Goal: Task Accomplishment & Management: Manage account settings

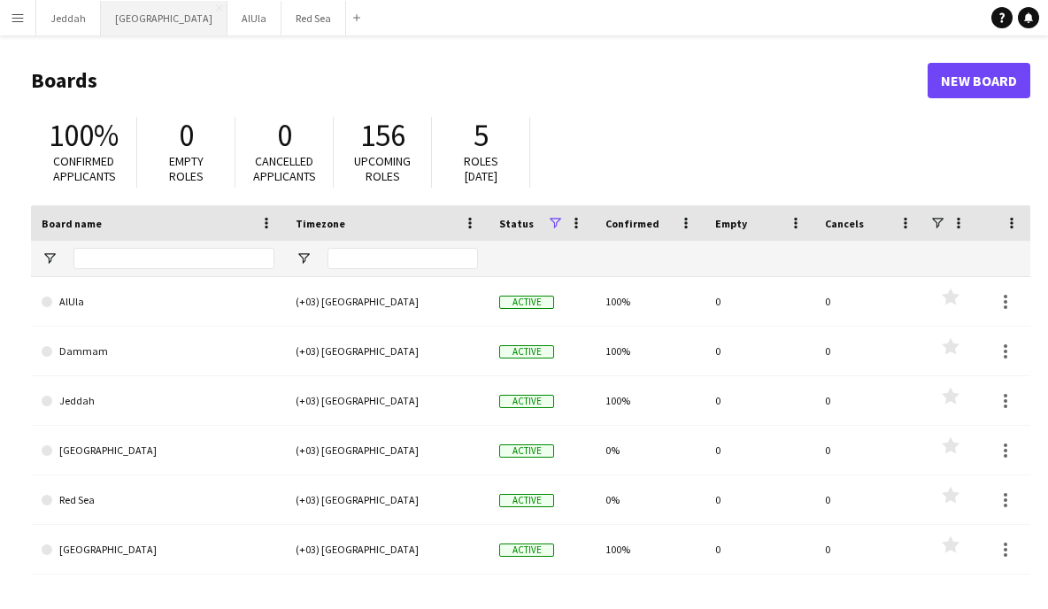
click at [143, 13] on button "Riyadh Close" at bounding box center [164, 18] width 127 height 35
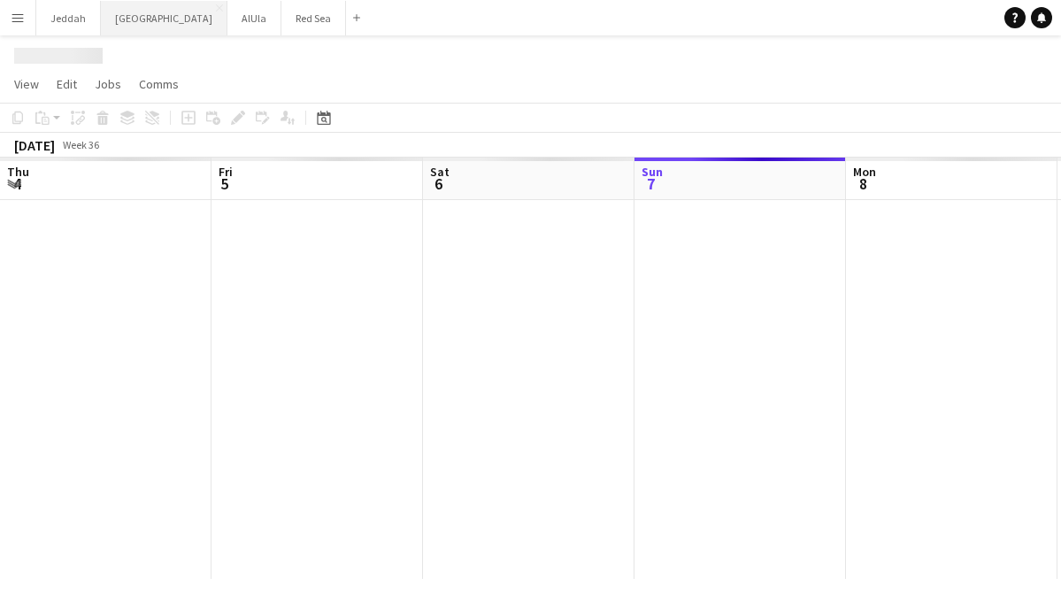
scroll to position [0, 423]
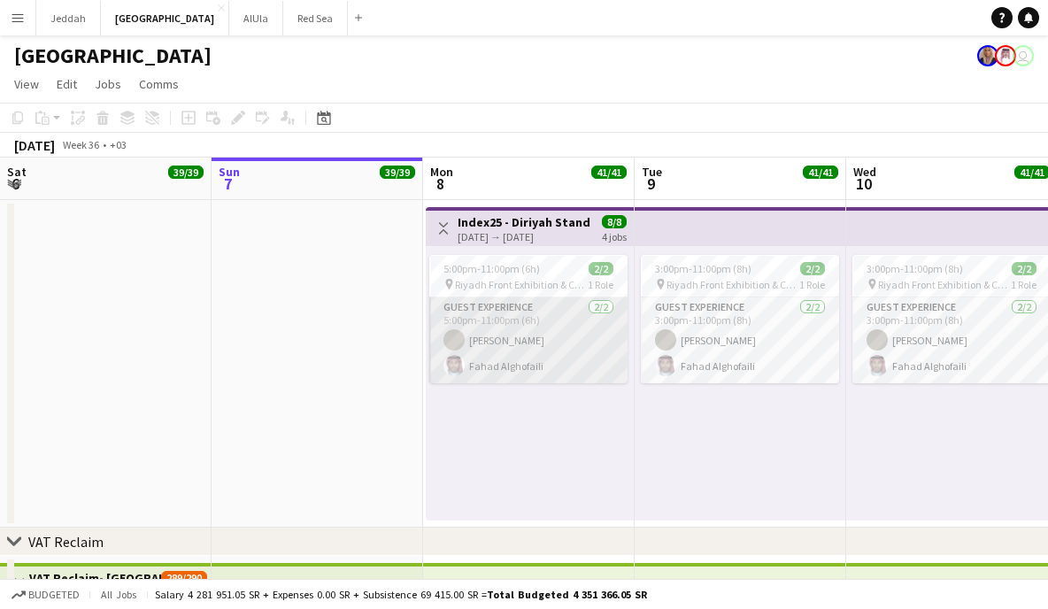
click at [564, 356] on app-card-role "Guest Experience [DATE] 5:00pm-11:00pm (6h) Felwah Almuzaini [PERSON_NAME]" at bounding box center [528, 340] width 198 height 86
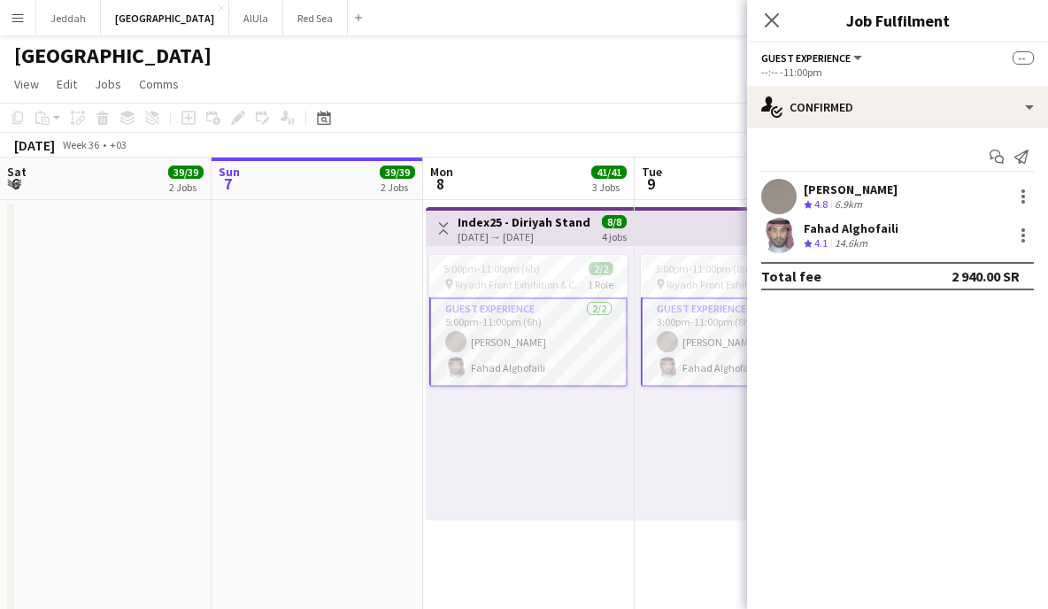
click at [884, 194] on div "[PERSON_NAME]" at bounding box center [850, 189] width 94 height 16
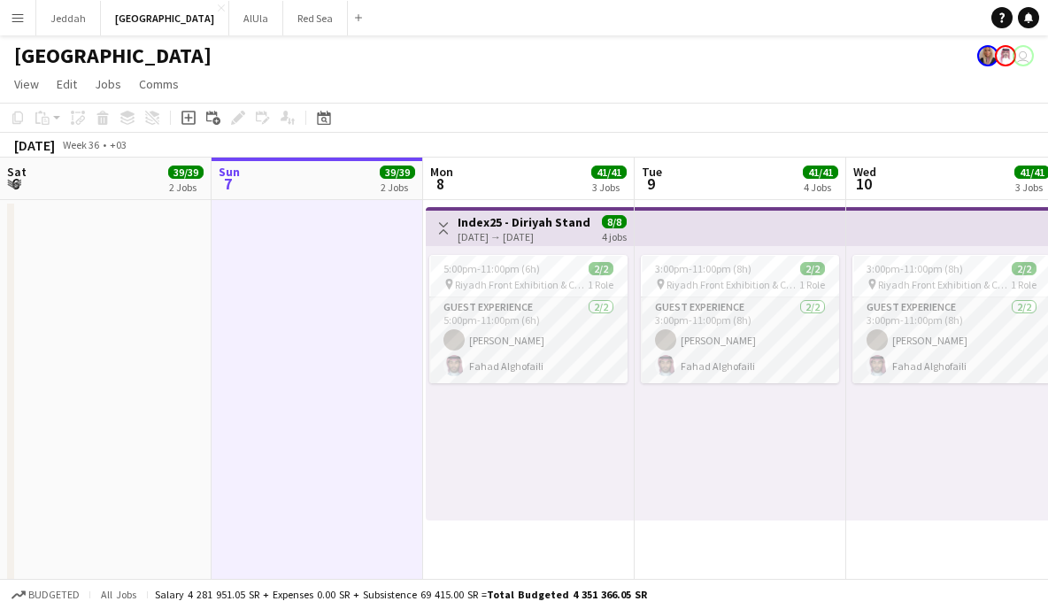
click at [31, 14] on button "Menu" at bounding box center [17, 17] width 35 height 35
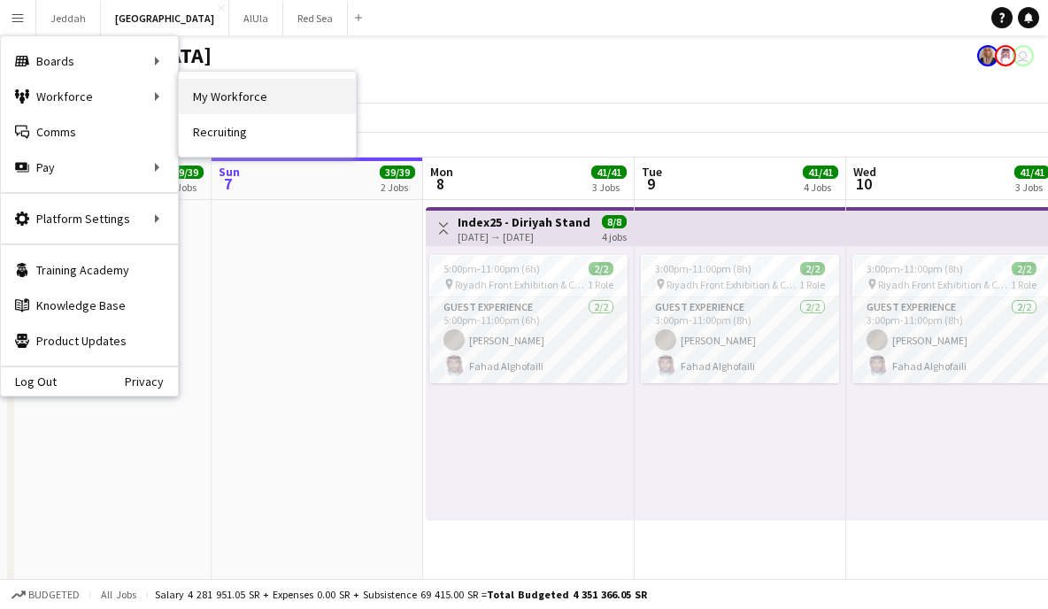
click at [253, 106] on link "My Workforce" at bounding box center [267, 96] width 177 height 35
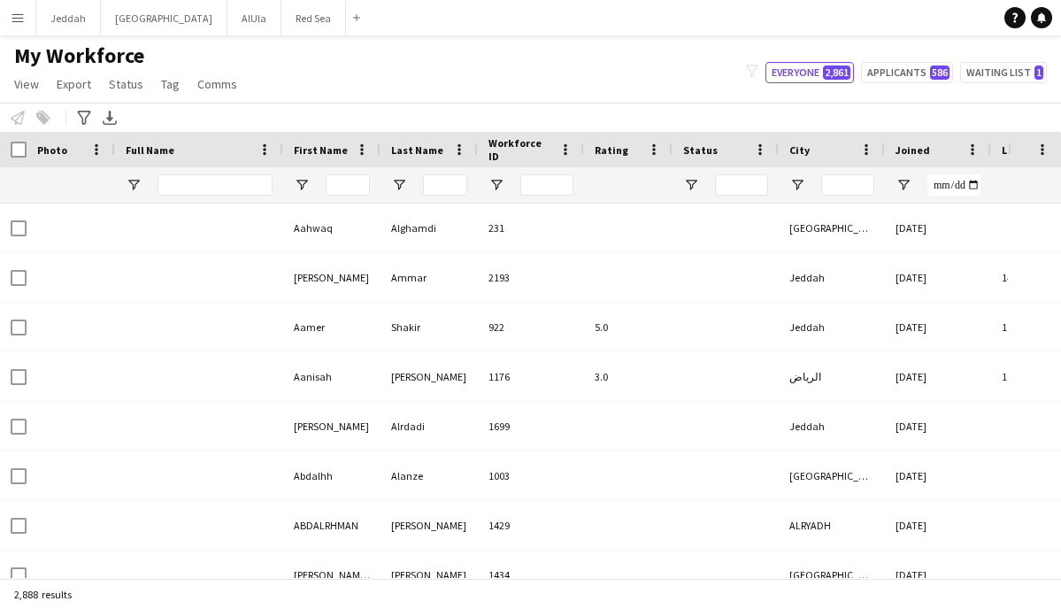
type input "**********"
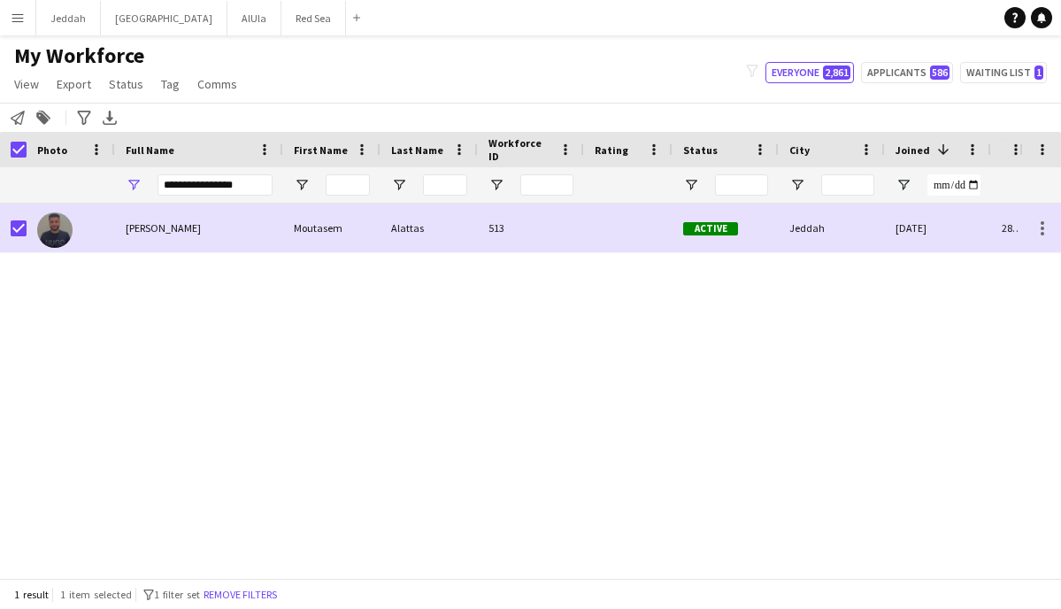
click at [19, 15] on app-icon "Menu" at bounding box center [18, 18] width 14 height 14
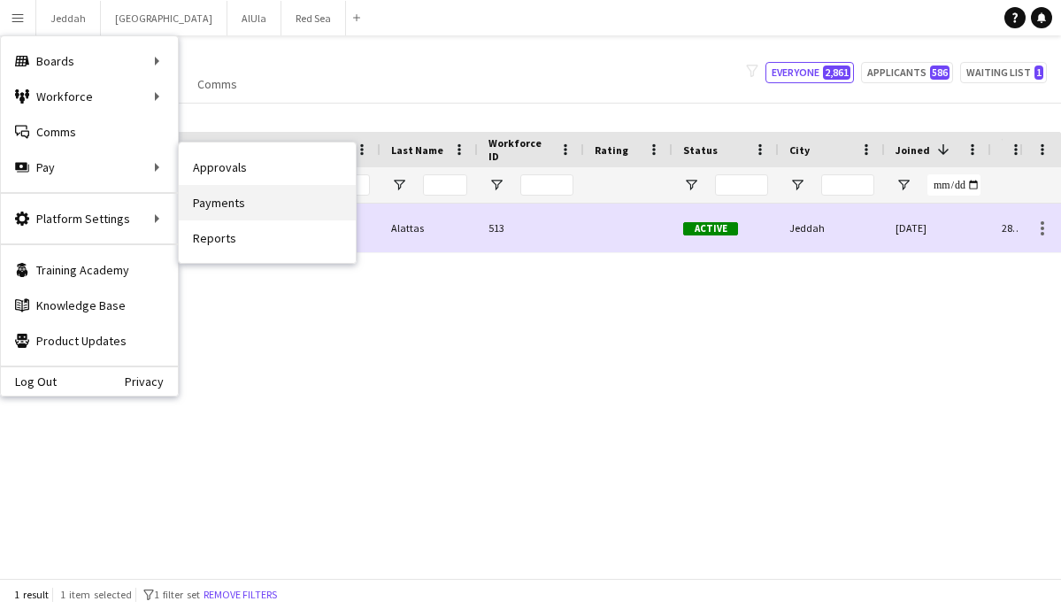
click at [254, 202] on link "Payments" at bounding box center [267, 202] width 177 height 35
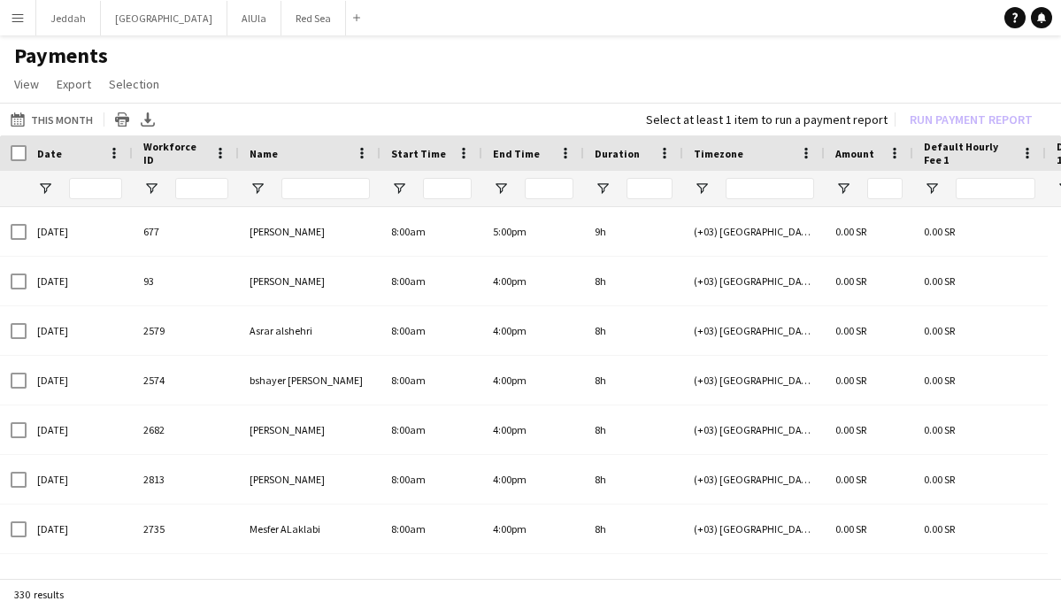
click at [12, 21] on app-icon "Menu" at bounding box center [18, 18] width 14 height 14
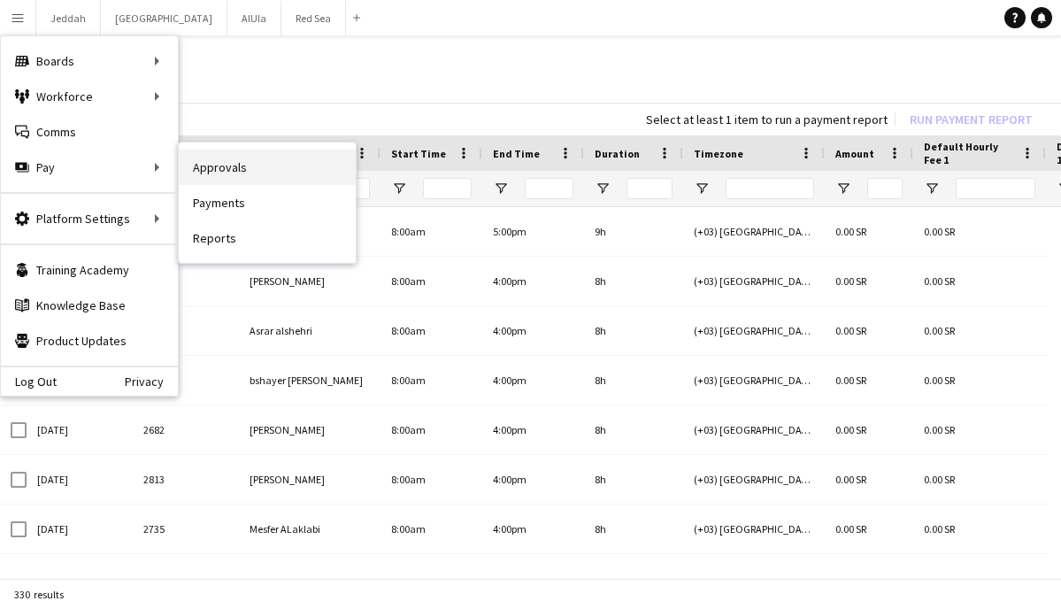
click at [246, 173] on link "Approvals" at bounding box center [267, 167] width 177 height 35
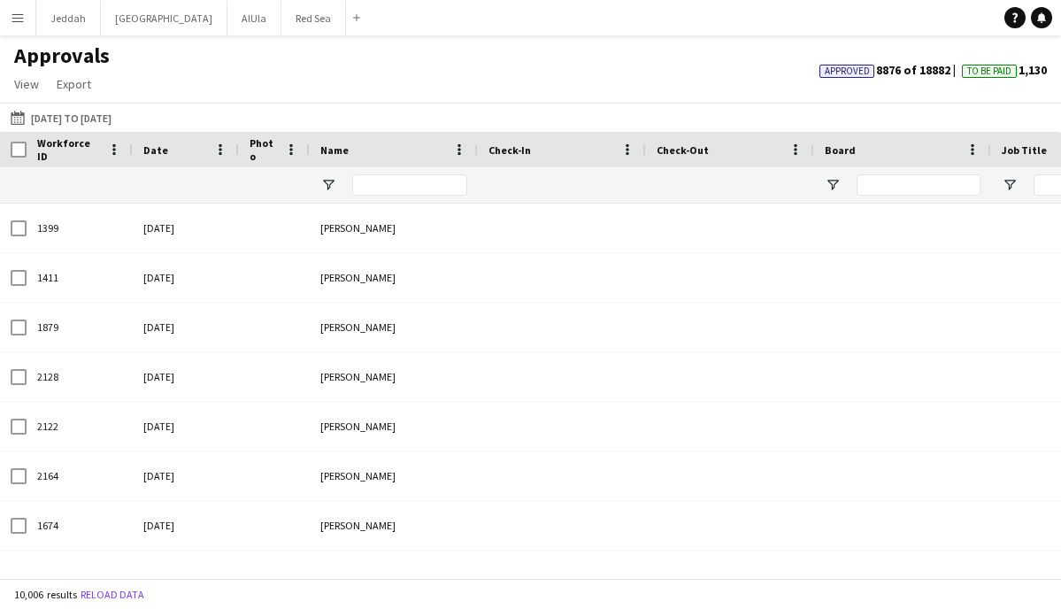
type input "*****"
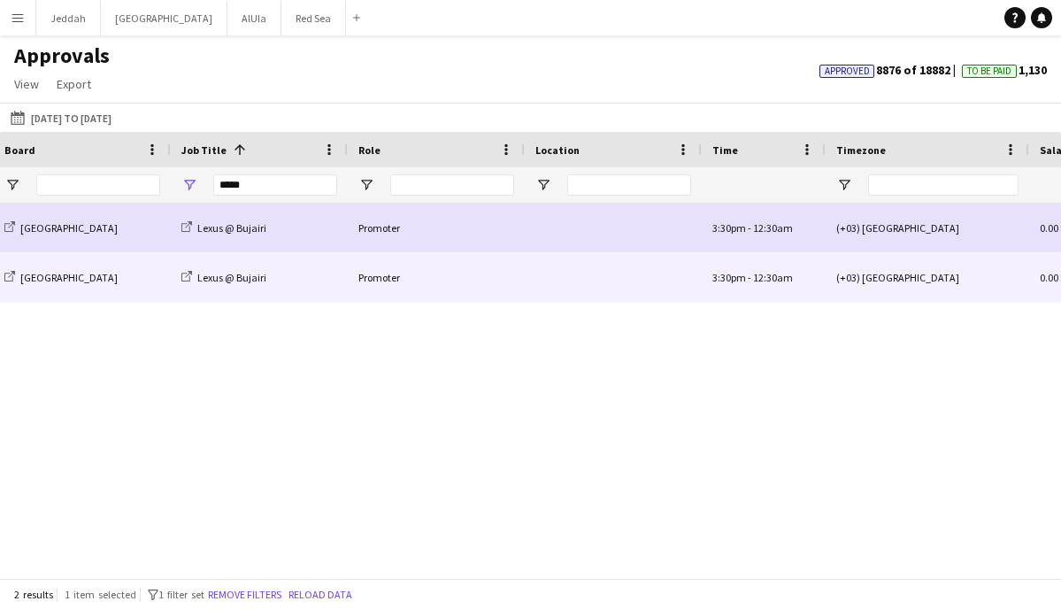
scroll to position [0, 934]
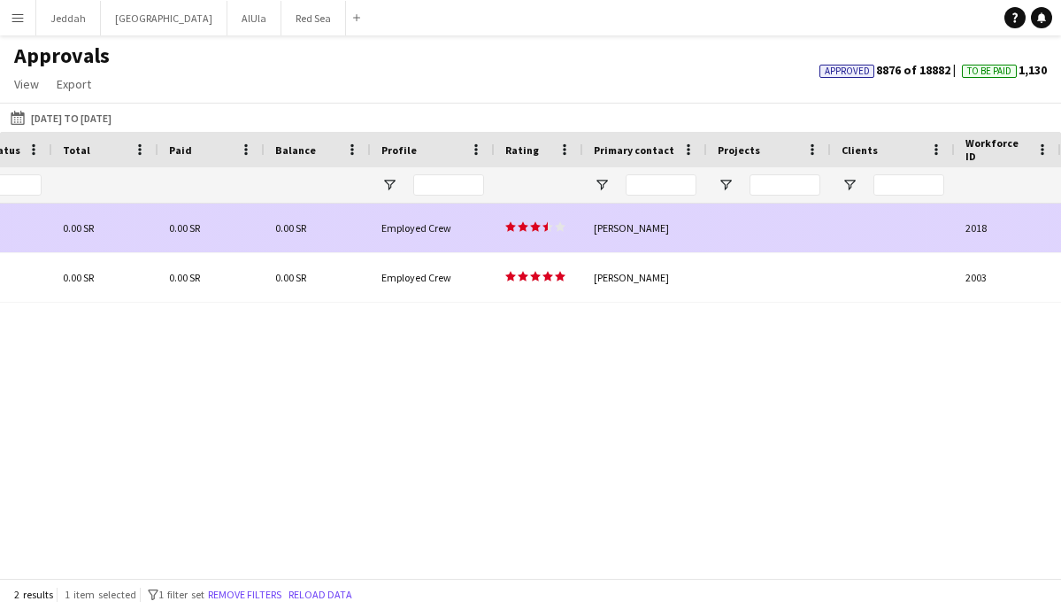
click at [542, 227] on icon "star" at bounding box center [547, 226] width 11 height 11
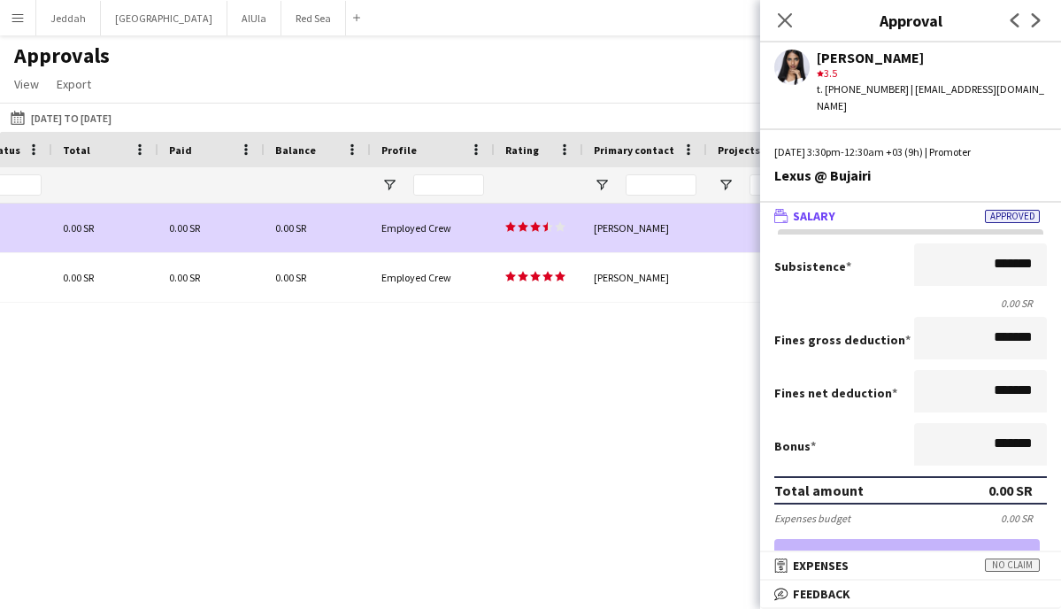
scroll to position [242, 0]
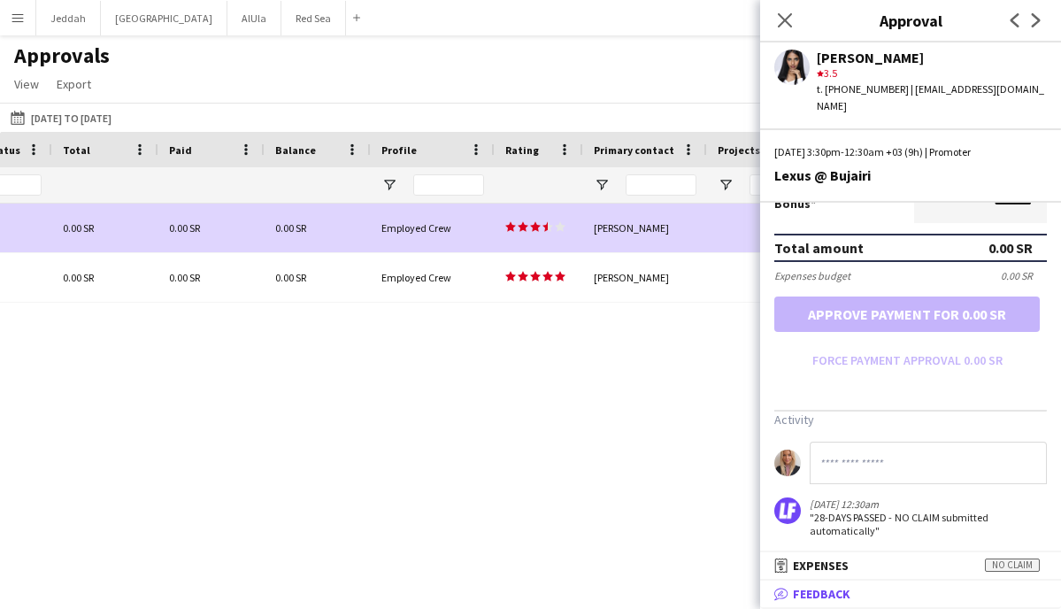
click at [846, 592] on span "Feedback" at bounding box center [822, 594] width 58 height 16
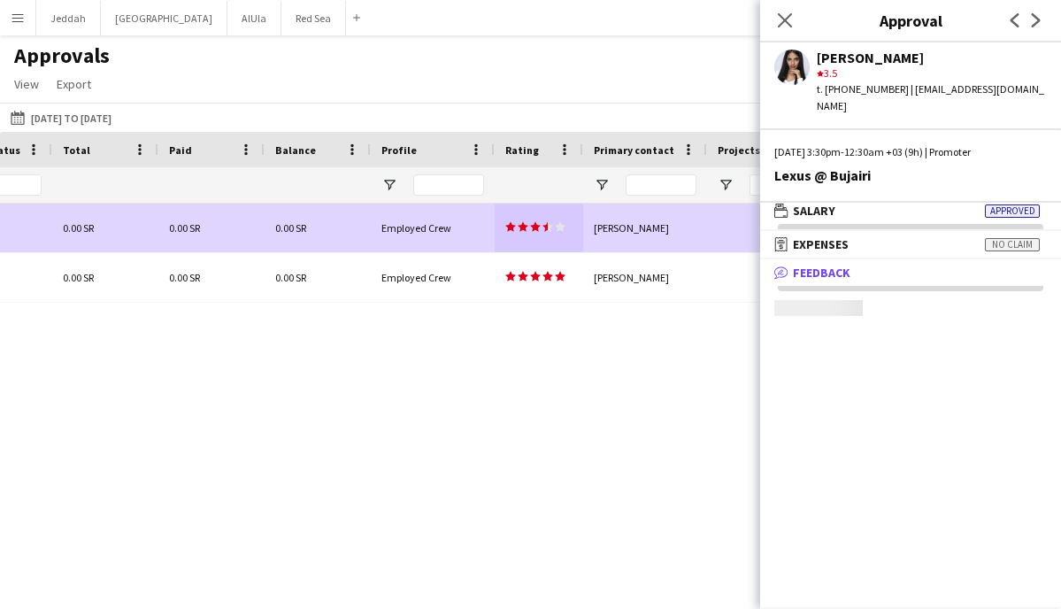
scroll to position [5, 0]
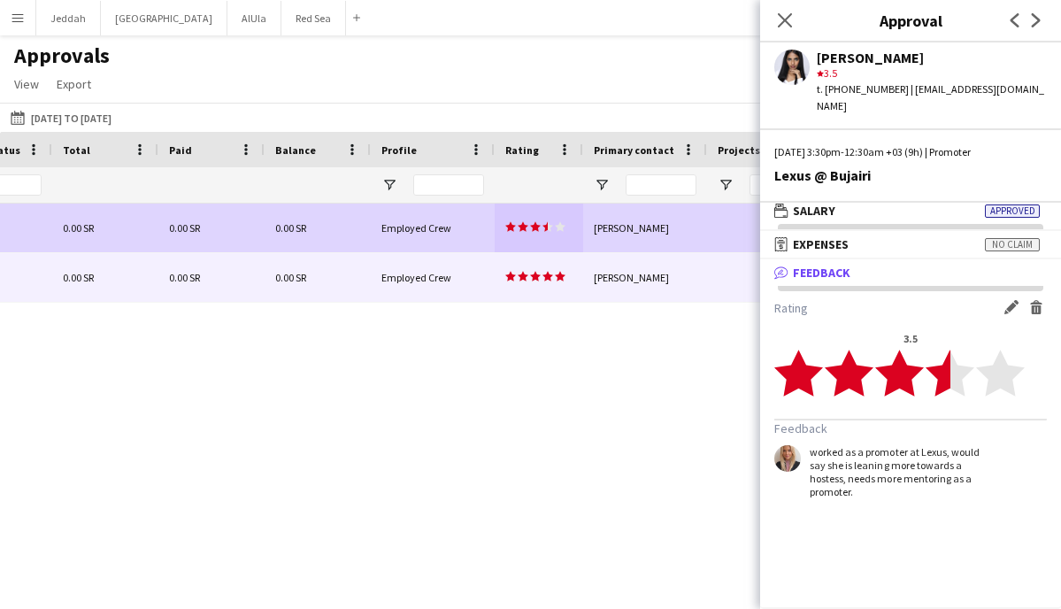
click at [535, 283] on app-approvals-table-rating-cell "star star star star star star star star star star" at bounding box center [535, 277] width 60 height 13
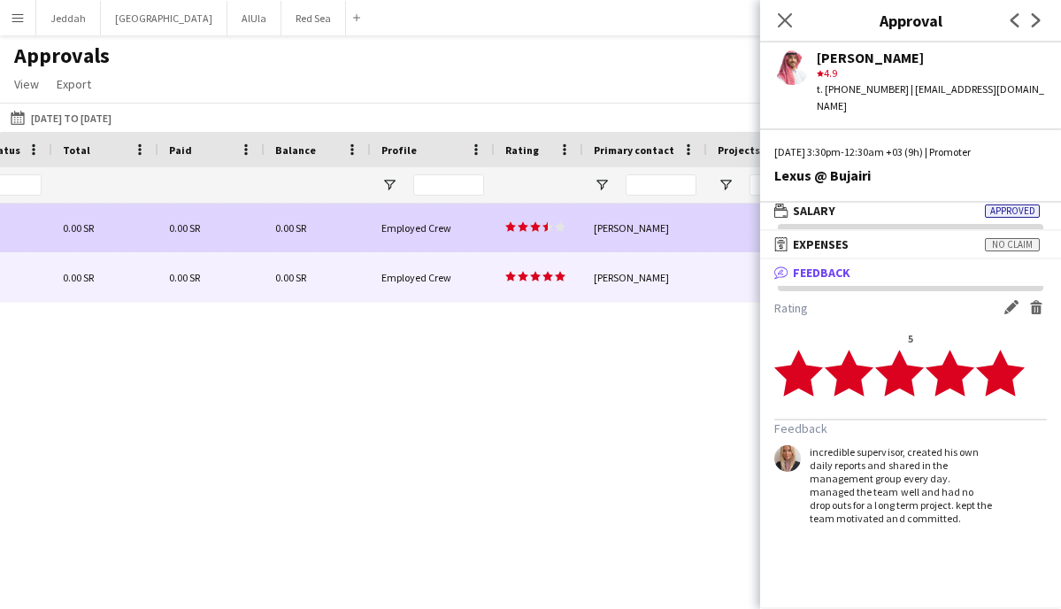
click at [535, 225] on polygon at bounding box center [535, 227] width 11 height 10
